Goal: Task Accomplishment & Management: Use online tool/utility

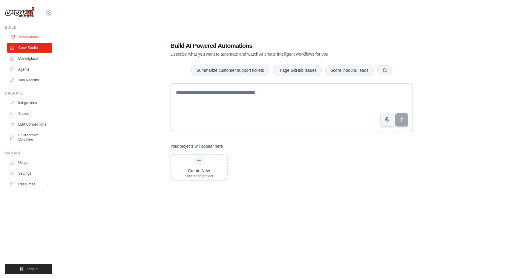
click at [24, 38] on link "Automations" at bounding box center [30, 37] width 45 height 10
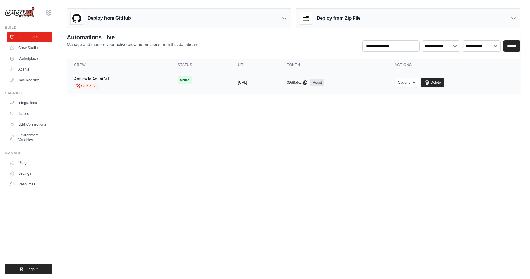
click at [271, 85] on td "copied https://ambev-ia-agent-v1-13b7c64e-" at bounding box center [255, 82] width 49 height 23
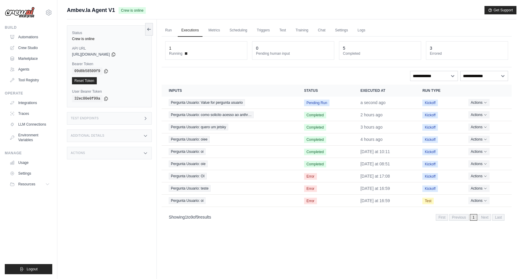
click at [118, 120] on div "Test Endpoints" at bounding box center [109, 118] width 85 height 13
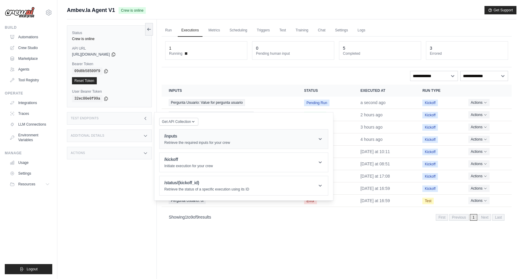
click at [211, 137] on h1 "/inputs" at bounding box center [197, 136] width 66 height 6
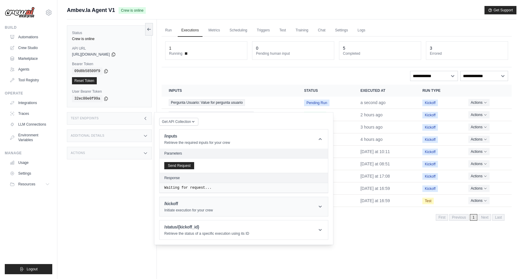
click at [209, 202] on h1 "/kickoff" at bounding box center [188, 203] width 49 height 6
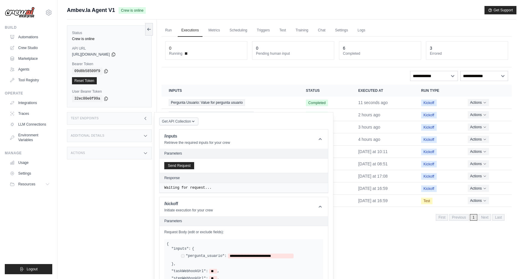
click at [179, 122] on span "Get API Collection" at bounding box center [176, 121] width 29 height 5
click at [190, 137] on div "Postman API Collection" at bounding box center [192, 138] width 57 height 10
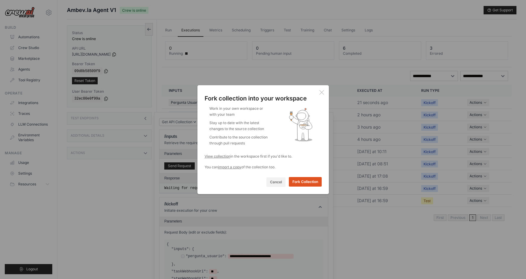
click at [302, 182] on button "Fork Collection" at bounding box center [305, 182] width 33 height 10
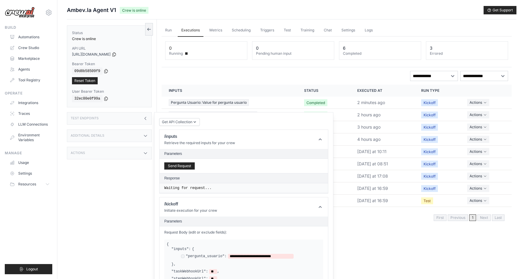
click at [140, 136] on div "Additional Details" at bounding box center [109, 135] width 85 height 13
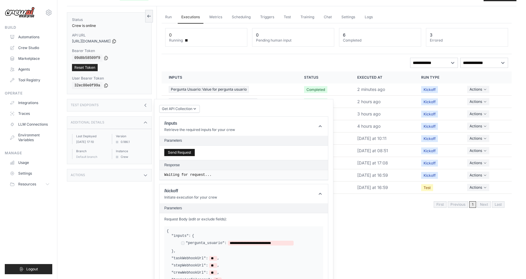
drag, startPoint x: 179, startPoint y: 153, endPoint x: 191, endPoint y: 153, distance: 11.6
click at [179, 153] on button "Send Request" at bounding box center [179, 152] width 30 height 7
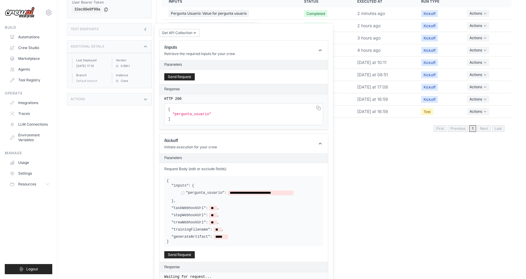
scroll to position [90, 0]
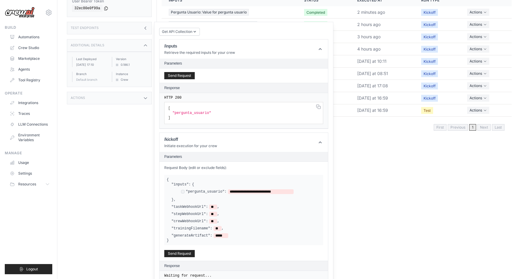
click at [200, 113] on span ""pergunta_usuario"" at bounding box center [191, 113] width 39 height 4
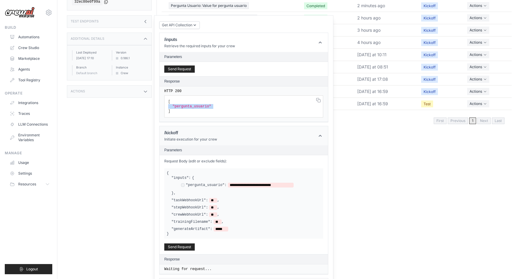
scroll to position [110, 0]
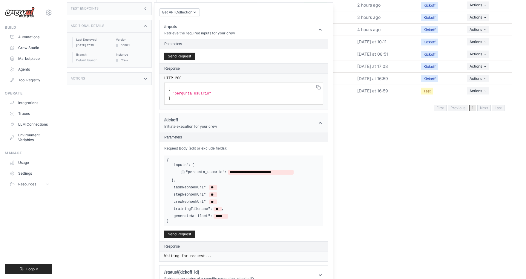
click at [205, 123] on div "/kickoff Initiate execution for your crew" at bounding box center [190, 123] width 53 height 12
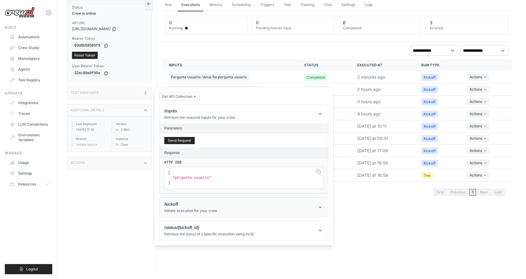
scroll to position [25, 0]
click at [209, 215] on header "/kickoff Initiate execution for your crew" at bounding box center [243, 206] width 168 height 19
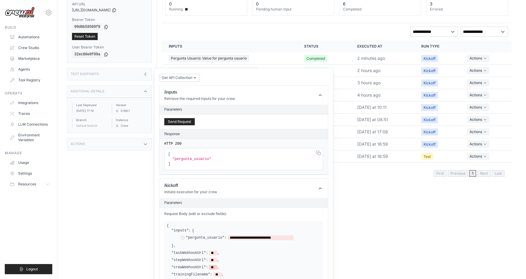
scroll to position [120, 0]
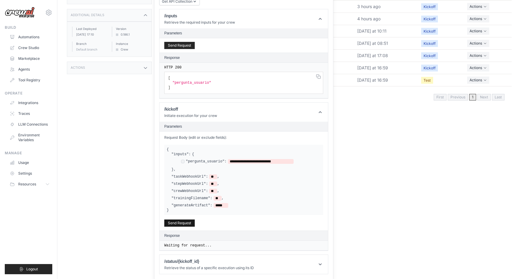
click at [177, 221] on button "Send Request" at bounding box center [179, 222] width 30 height 7
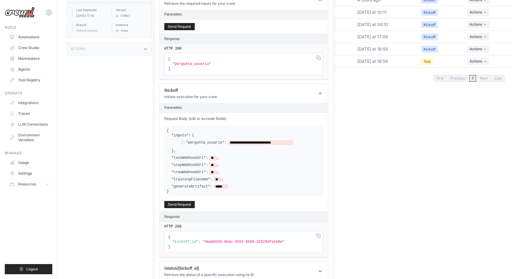
scroll to position [99, 0]
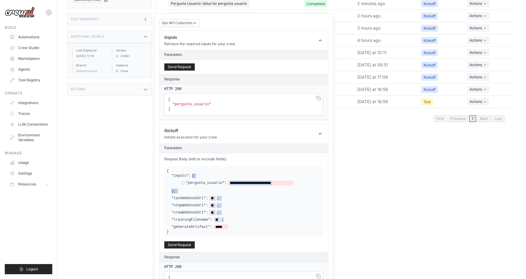
drag, startPoint x: 168, startPoint y: 171, endPoint x: 181, endPoint y: 222, distance: 53.3
click at [181, 222] on div "**********" at bounding box center [243, 201] width 159 height 70
click at [181, 223] on div "**********" at bounding box center [244, 201] width 154 height 56
drag, startPoint x: 172, startPoint y: 234, endPoint x: 162, endPoint y: 171, distance: 64.2
click at [162, 171] on div "**********" at bounding box center [243, 202] width 168 height 99
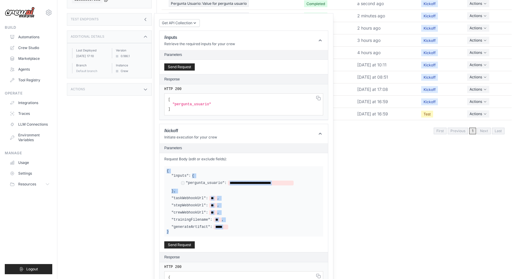
copy div "**********"
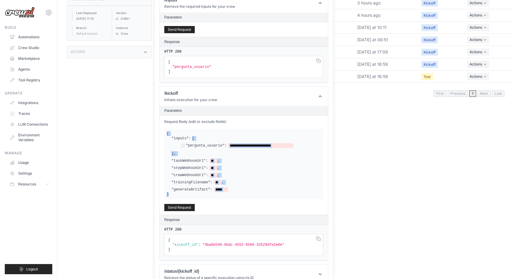
scroll to position [39, 0]
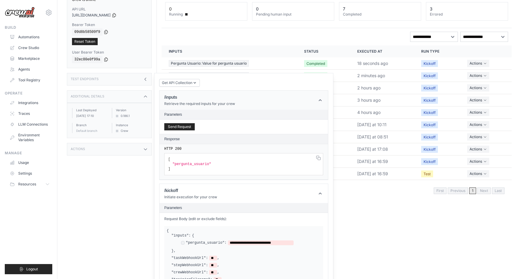
click at [195, 102] on p "Retrieve the required inputs for your crew" at bounding box center [199, 103] width 71 height 5
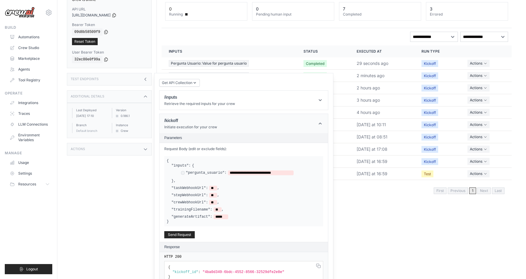
click at [199, 127] on p "Initiate execution for your crew" at bounding box center [190, 127] width 53 height 5
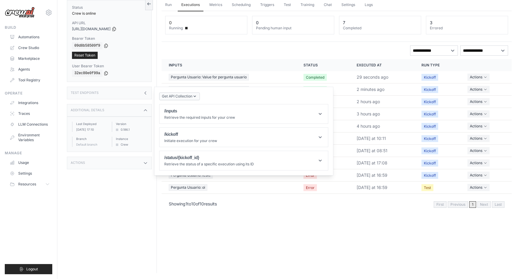
click at [185, 96] on span "Get API Collection" at bounding box center [177, 96] width 30 height 5
click at [204, 114] on div "Postman API Collection" at bounding box center [192, 113] width 57 height 10
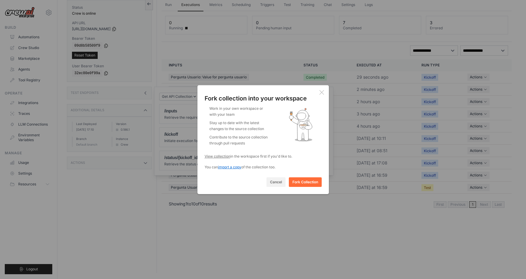
click at [218, 166] on span "import a copy" at bounding box center [229, 167] width 23 height 4
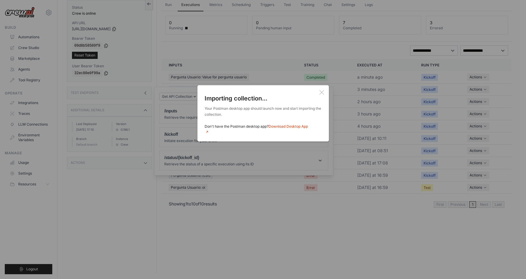
click at [322, 90] on icon at bounding box center [321, 92] width 5 height 5
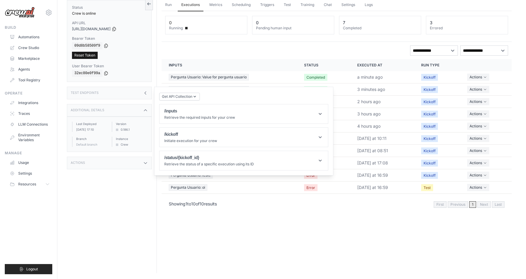
click at [89, 54] on link "Reset Token" at bounding box center [85, 55] width 26 height 7
click at [106, 72] on icon at bounding box center [106, 72] width 5 height 5
click at [116, 29] on icon at bounding box center [114, 28] width 5 height 5
click at [210, 118] on p "Retrieve the required inputs for your crew" at bounding box center [199, 117] width 71 height 5
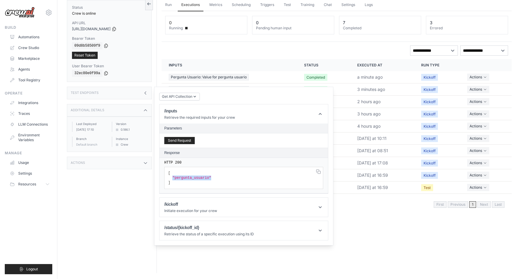
drag, startPoint x: 182, startPoint y: 176, endPoint x: 172, endPoint y: 177, distance: 10.6
click at [172, 177] on pre "[ "pergunta_usuario" ]" at bounding box center [243, 178] width 159 height 22
copy code ""pergunta_usuario""
click at [242, 204] on header "/kickoff Initiate execution for your crew" at bounding box center [243, 206] width 168 height 19
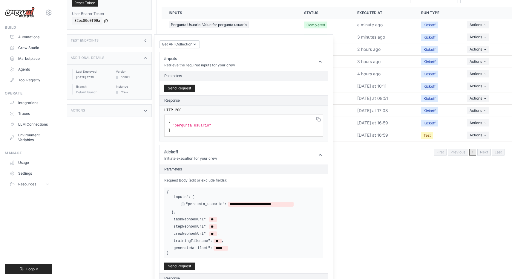
scroll to position [116, 0]
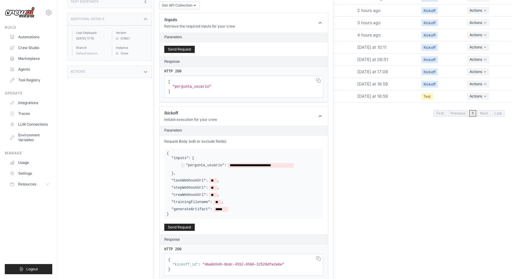
click at [190, 165] on label ""pergunta_usuario":" at bounding box center [206, 165] width 41 height 5
drag, startPoint x: 187, startPoint y: 165, endPoint x: 290, endPoint y: 165, distance: 103.3
click at [290, 165] on div "**********" at bounding box center [237, 165] width 113 height 5
drag, startPoint x: 314, startPoint y: 168, endPoint x: 309, endPoint y: 168, distance: 4.5
click at [313, 168] on div "**********" at bounding box center [251, 166] width 140 height 6
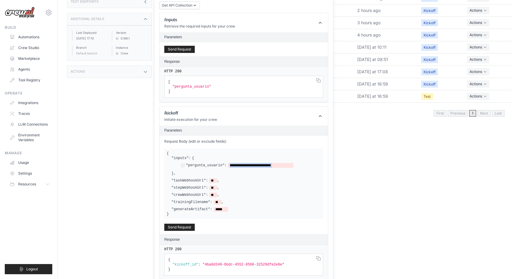
click at [182, 165] on div "**********" at bounding box center [251, 166] width 140 height 6
click at [192, 164] on label ""pergunta_usuario":" at bounding box center [206, 165] width 41 height 5
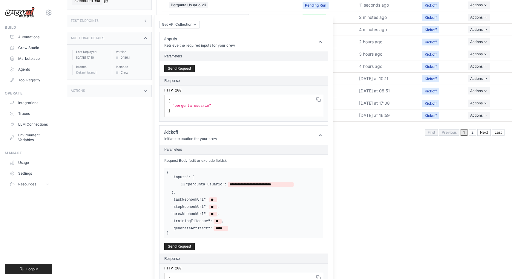
scroll to position [146, 0]
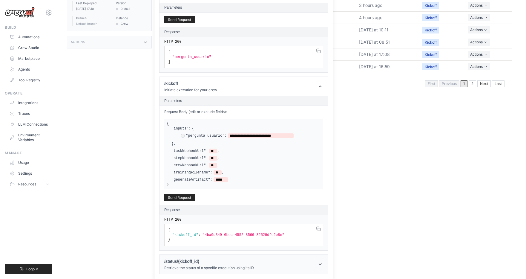
click at [212, 262] on h1 "/status/{kickoff_id}" at bounding box center [209, 261] width 90 height 6
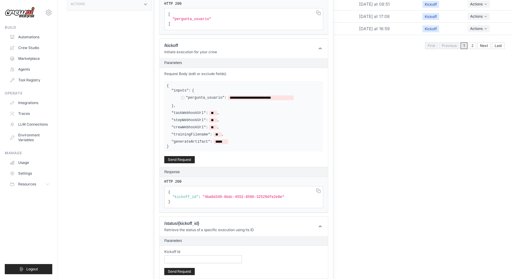
scroll to position [209, 0]
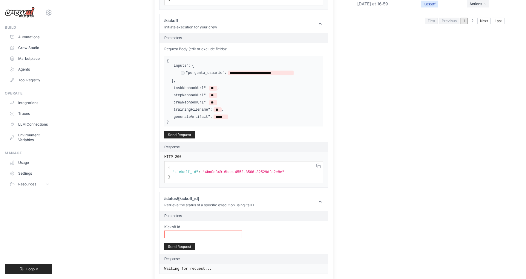
click at [227, 234] on input "Kickoff Id" at bounding box center [203, 234] width 78 height 8
paste input "**********"
type input "**********"
click at [187, 245] on button "Send Request" at bounding box center [179, 245] width 30 height 7
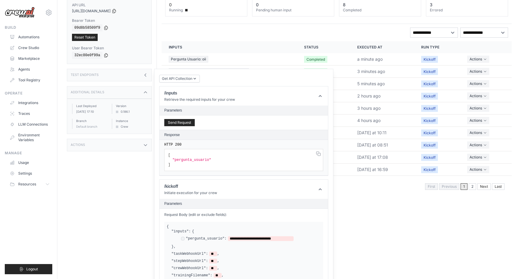
scroll to position [0, 0]
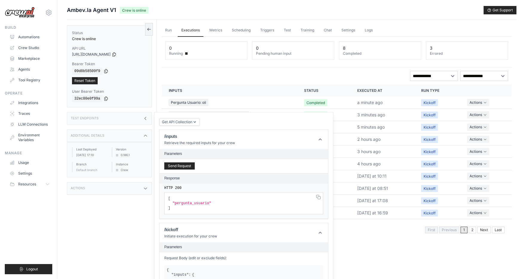
click at [146, 121] on icon at bounding box center [145, 118] width 5 height 5
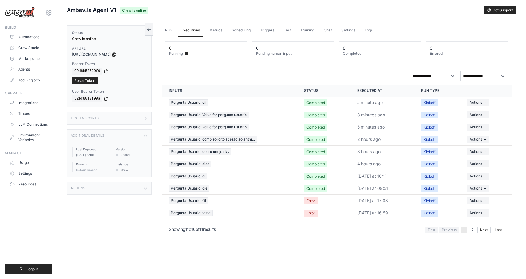
click at [146, 121] on div "Test Endpoints" at bounding box center [109, 118] width 85 height 13
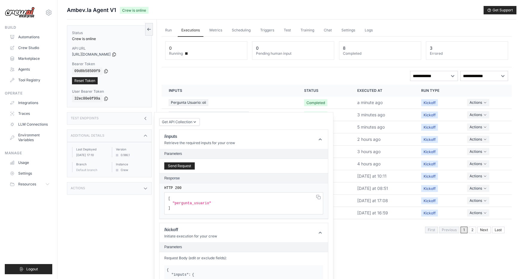
click at [130, 113] on div "Test Endpoints" at bounding box center [109, 118] width 85 height 13
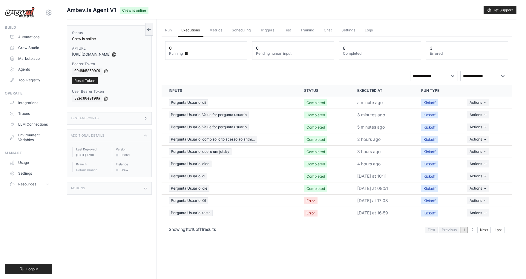
click at [134, 122] on div "Test Endpoints" at bounding box center [109, 118] width 85 height 13
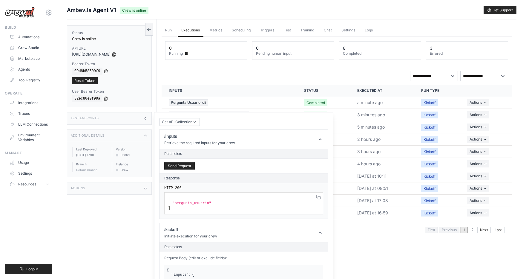
click at [134, 122] on div "Test Endpoints" at bounding box center [109, 118] width 85 height 13
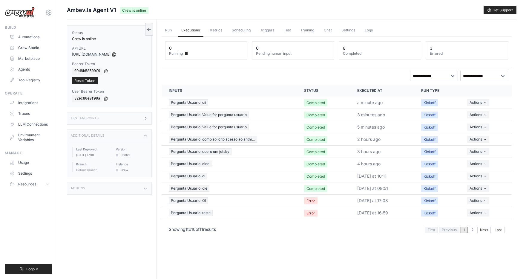
click at [110, 193] on div "Actions" at bounding box center [109, 188] width 85 height 13
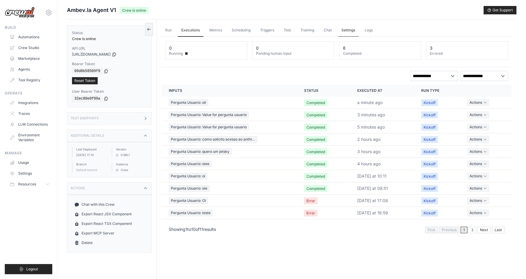
click at [343, 27] on link "Settings" at bounding box center [348, 30] width 21 height 13
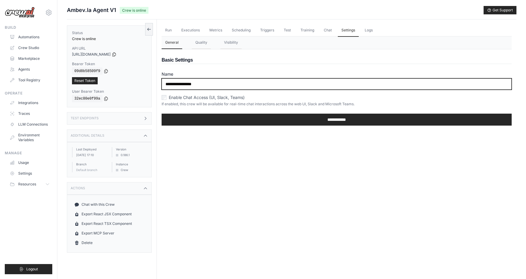
click at [226, 82] on input "**********" at bounding box center [337, 83] width 350 height 11
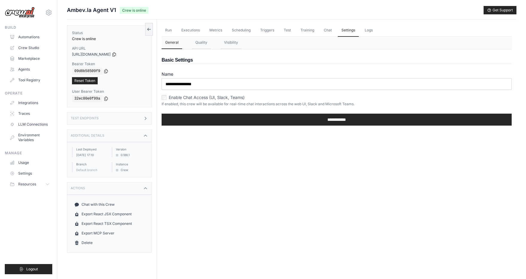
click at [237, 71] on div "**********" at bounding box center [337, 89] width 350 height 81
drag, startPoint x: 177, startPoint y: 105, endPoint x: 268, endPoint y: 107, distance: 91.4
click at [268, 107] on form "**********" at bounding box center [337, 100] width 350 height 59
click at [270, 104] on p "If enabled, this crew will be available for real-time chat interactions across …" at bounding box center [337, 104] width 350 height 5
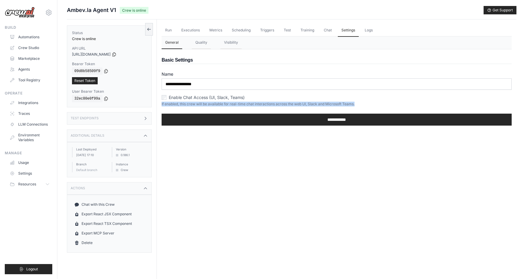
click at [270, 104] on p "If enabled, this crew will be available for real-time chat interactions across …" at bounding box center [337, 104] width 350 height 5
click at [206, 46] on button "Quality" at bounding box center [201, 42] width 19 height 13
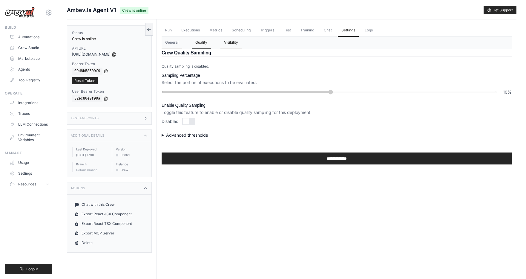
click at [230, 44] on button "Visibility" at bounding box center [230, 42] width 21 height 13
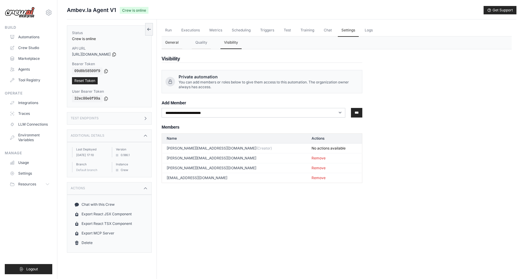
click at [175, 42] on button "General" at bounding box center [172, 42] width 21 height 13
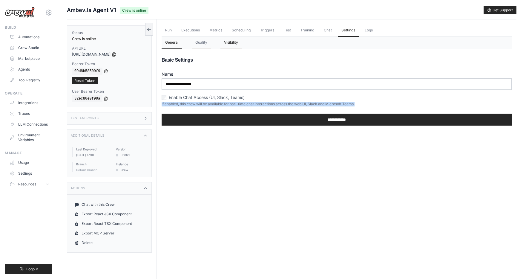
click at [232, 39] on button "Visibility" at bounding box center [230, 42] width 21 height 13
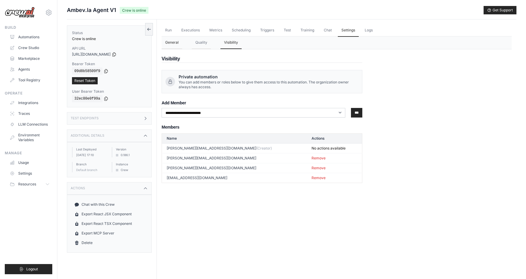
click at [173, 44] on button "General" at bounding box center [172, 42] width 21 height 13
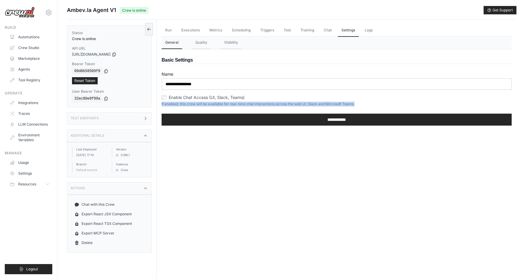
click at [181, 105] on p "If enabled, this crew will be available for real-time chat interactions across …" at bounding box center [337, 104] width 350 height 5
click at [199, 42] on button "Quality" at bounding box center [201, 42] width 19 height 13
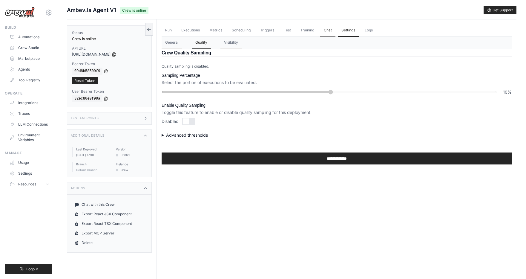
click at [323, 34] on link "Chat" at bounding box center [327, 30] width 15 height 13
click at [320, 30] on link "Chat" at bounding box center [327, 30] width 15 height 13
click at [168, 42] on button "General" at bounding box center [172, 42] width 21 height 13
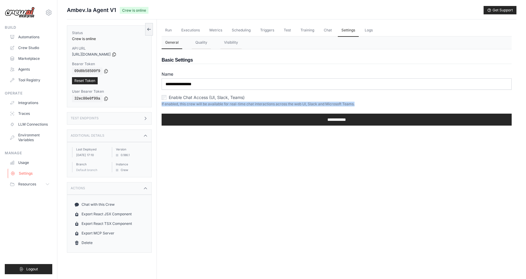
click at [28, 172] on link "Settings" at bounding box center [30, 173] width 45 height 10
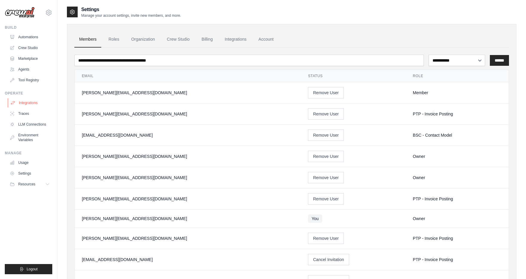
drag, startPoint x: 39, startPoint y: 105, endPoint x: 43, endPoint y: 106, distance: 4.6
click at [39, 105] on link "Integrations" at bounding box center [30, 103] width 45 height 10
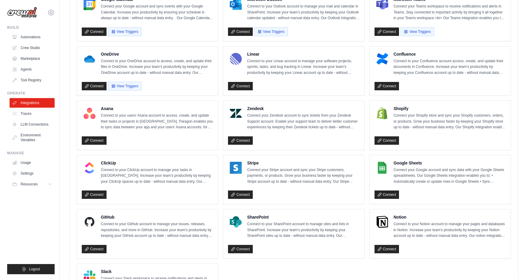
scroll to position [287, 0]
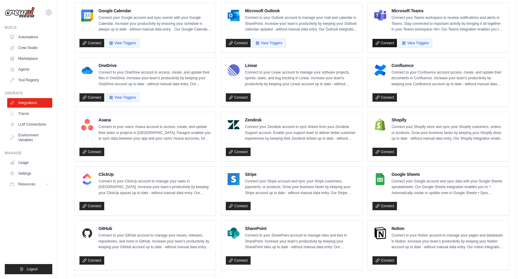
click at [389, 39] on link "Connect" at bounding box center [384, 43] width 25 height 8
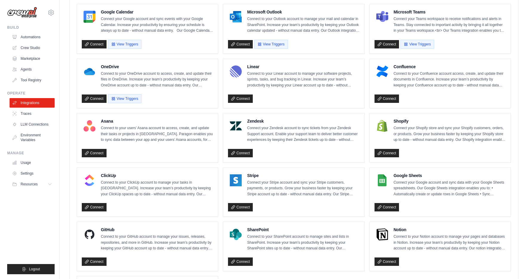
scroll to position [292, 0]
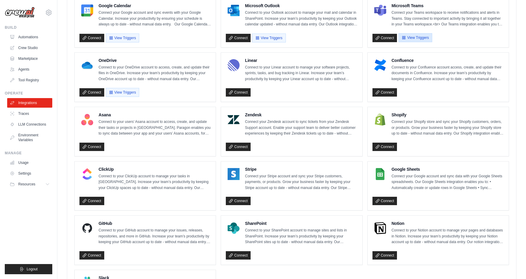
click at [419, 36] on button "View Triggers" at bounding box center [414, 37] width 33 height 9
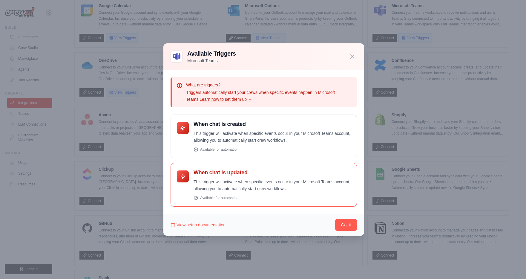
click at [232, 179] on p "This trigger will activate when specific events occur in your Microsoft Teams a…" at bounding box center [272, 185] width 157 height 14
click at [353, 56] on icon "button" at bounding box center [352, 56] width 7 height 7
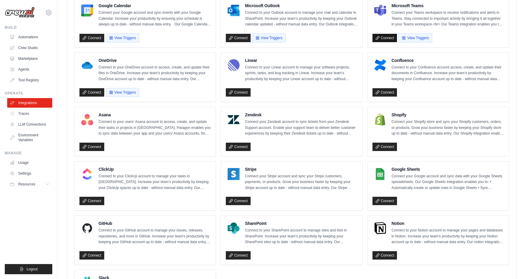
click at [387, 37] on link "Connect" at bounding box center [384, 38] width 25 height 8
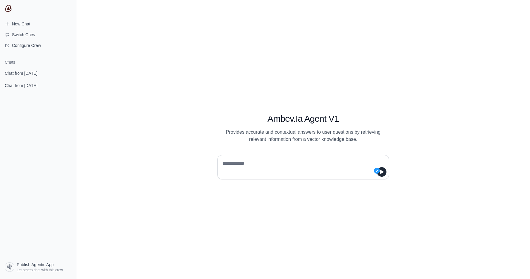
click at [28, 265] on span "Publish Agentic App" at bounding box center [35, 264] width 37 height 6
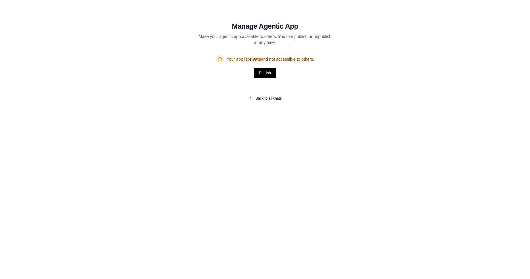
click at [258, 98] on link "Back to all chats" at bounding box center [264, 98] width 33 height 5
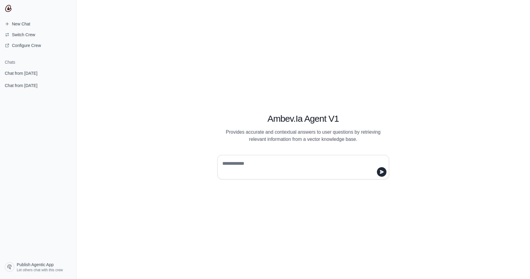
click at [11, 10] on img at bounding box center [8, 8] width 7 height 7
click at [8, 9] on img at bounding box center [8, 8] width 7 height 7
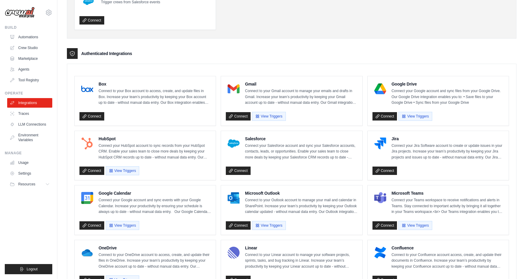
scroll to position [130, 0]
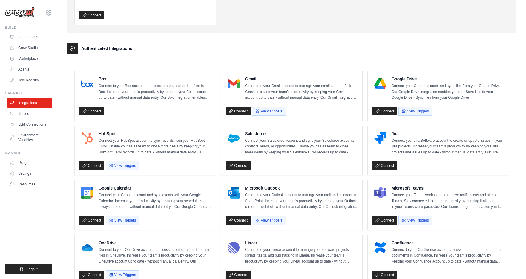
click at [386, 222] on div "Connect View Triggers" at bounding box center [437, 218] width 131 height 11
click at [389, 217] on link "Connect" at bounding box center [384, 220] width 25 height 8
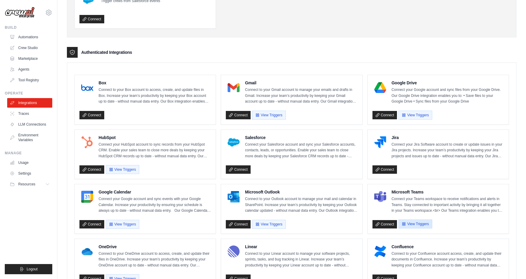
click at [411, 221] on button "View Triggers" at bounding box center [414, 223] width 33 height 9
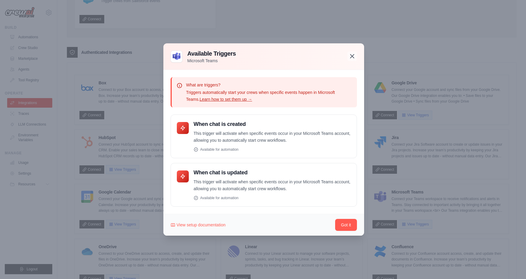
click at [354, 57] on icon "button" at bounding box center [352, 56] width 7 height 7
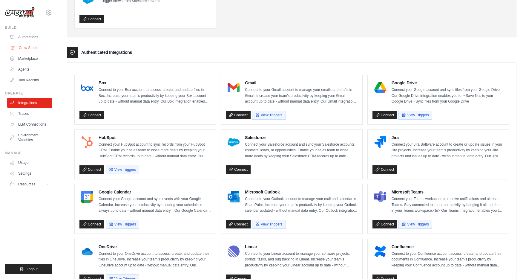
click at [23, 46] on link "Crew Studio" at bounding box center [30, 48] width 45 height 10
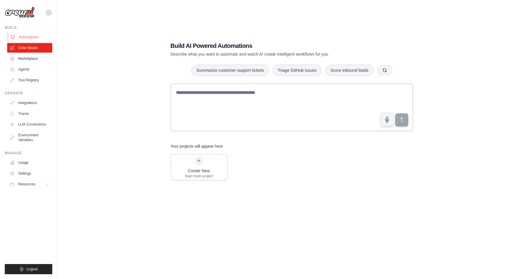
click at [39, 40] on link "Automations" at bounding box center [30, 37] width 45 height 10
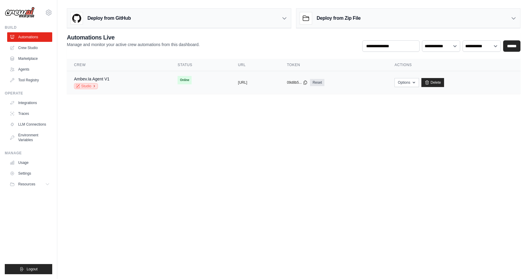
click at [88, 87] on link "Studio" at bounding box center [86, 86] width 24 height 6
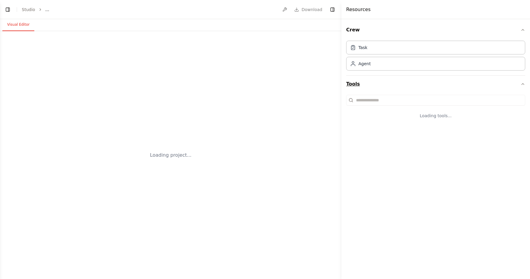
select select "****"
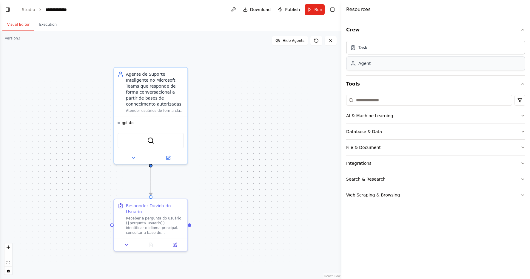
scroll to position [667, 0]
click at [372, 167] on button "Integrations" at bounding box center [435, 163] width 179 height 16
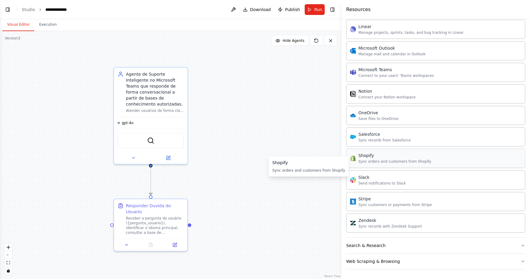
scroll to position [382, 0]
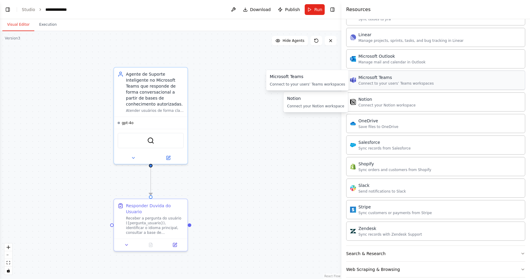
click at [420, 79] on div "Microsoft Teams" at bounding box center [396, 77] width 75 height 6
click at [396, 81] on div "Connect to your users’ Teams workspaces" at bounding box center [396, 83] width 75 height 5
click at [376, 80] on div "Microsoft Teams" at bounding box center [396, 77] width 75 height 6
click at [352, 79] on img at bounding box center [353, 80] width 6 height 6
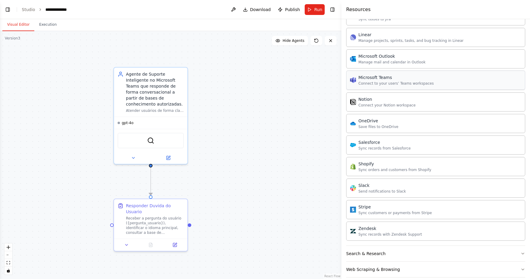
click at [413, 79] on div "Microsoft Teams" at bounding box center [396, 77] width 75 height 6
drag, startPoint x: 413, startPoint y: 79, endPoint x: 254, endPoint y: 87, distance: 159.7
click at [231, 84] on div "BETA Preciso criar um agente, que irá receber mensagens no teams, consultar uma…" at bounding box center [265, 139] width 530 height 279
click at [421, 82] on div "Connect to your users’ Teams workspaces" at bounding box center [396, 83] width 75 height 5
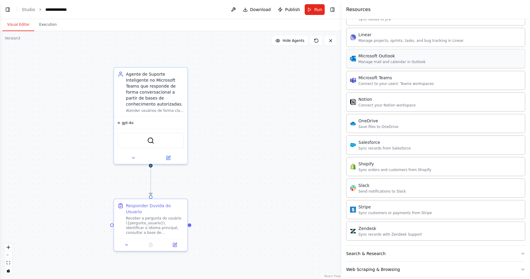
click at [417, 68] on div "Microsoft Outlook Manage mail and calendar in Outlook" at bounding box center [435, 58] width 179 height 19
click at [157, 139] on img at bounding box center [156, 139] width 7 height 7
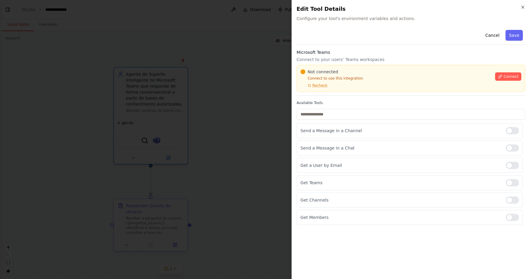
click at [251, 89] on div at bounding box center [265, 139] width 530 height 279
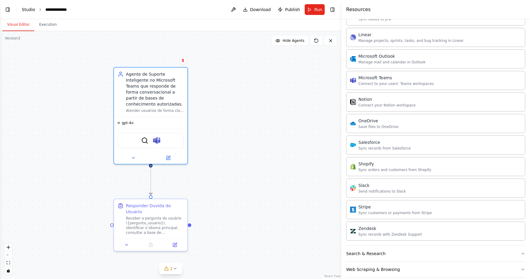
click at [23, 10] on link "Studio" at bounding box center [28, 9] width 13 height 5
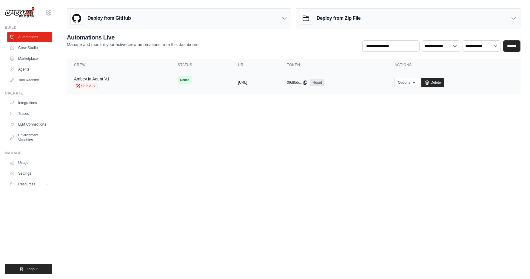
click at [94, 77] on link "Ambev.Ia Agent V1" at bounding box center [92, 78] width 36 height 5
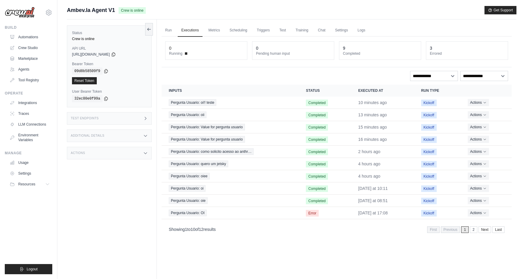
click at [113, 116] on div "Test Endpoints" at bounding box center [109, 118] width 85 height 13
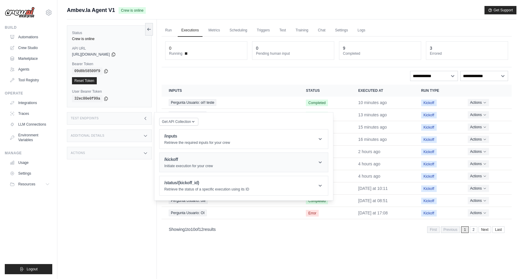
click at [169, 166] on p "Initiate execution for your crew" at bounding box center [188, 165] width 49 height 5
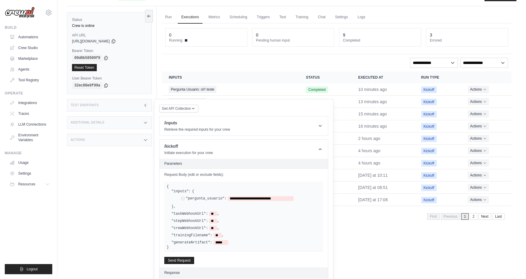
scroll to position [23, 0]
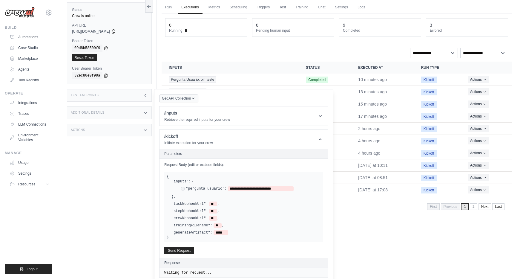
click at [174, 99] on span "Get API Collection" at bounding box center [176, 98] width 29 height 5
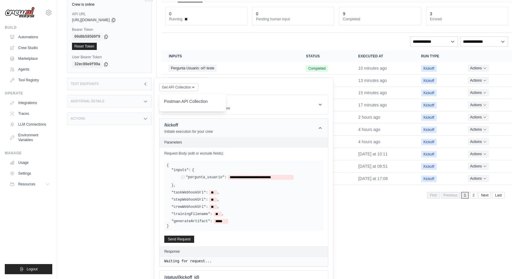
scroll to position [50, 0]
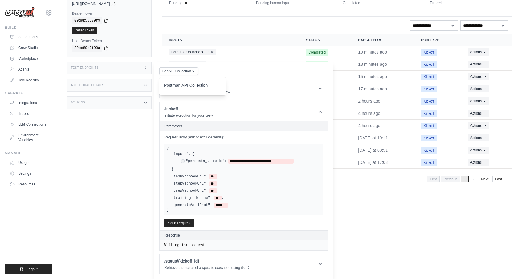
click at [192, 203] on label ""generateArtifact":" at bounding box center [191, 204] width 41 height 5
click at [191, 205] on label ""generateArtifact":" at bounding box center [191, 204] width 41 height 5
drag, startPoint x: 191, startPoint y: 205, endPoint x: 195, endPoint y: 205, distance: 3.9
click at [192, 205] on label ""generateArtifact":" at bounding box center [191, 204] width 41 height 5
drag, startPoint x: 268, startPoint y: 205, endPoint x: 188, endPoint y: 205, distance: 79.4
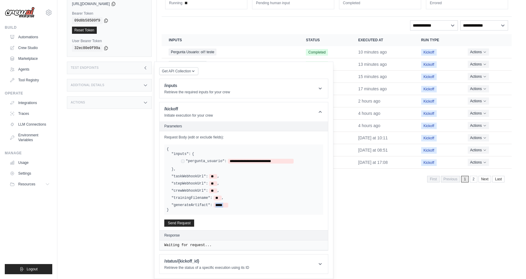
click at [188, 205] on div ""generateArtifact": *****" at bounding box center [245, 204] width 149 height 5
click at [192, 204] on label ""generateArtifact":" at bounding box center [191, 204] width 41 height 5
click at [222, 206] on span "*****" at bounding box center [221, 204] width 15 height 5
click at [222, 205] on span "*****" at bounding box center [221, 204] width 15 height 5
click at [213, 176] on span "**" at bounding box center [213, 176] width 8 height 5
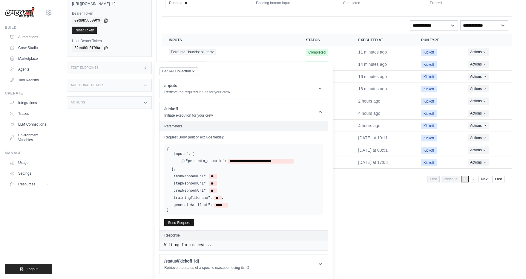
click at [184, 221] on button "Send Request" at bounding box center [179, 222] width 30 height 7
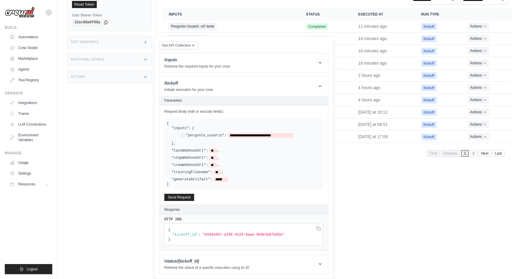
click at [182, 223] on div "**********" at bounding box center [243, 173] width 168 height 154
click at [195, 151] on label ""taskWebhookUrl":" at bounding box center [189, 150] width 36 height 5
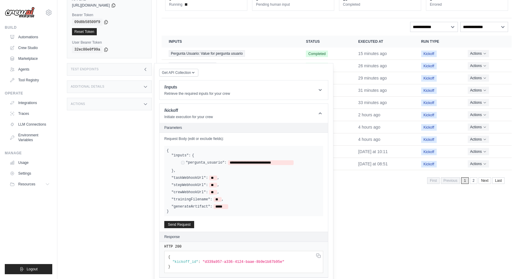
scroll to position [0, 0]
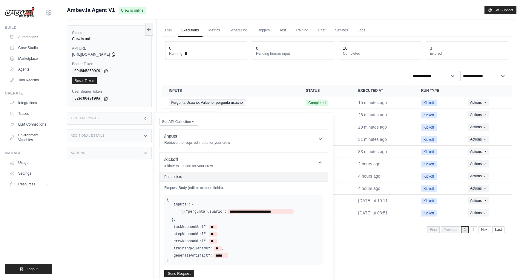
click at [188, 31] on link "Executions" at bounding box center [190, 30] width 25 height 13
click at [189, 30] on link "Executions" at bounding box center [190, 30] width 25 height 13
